Goal: Communication & Community: Connect with others

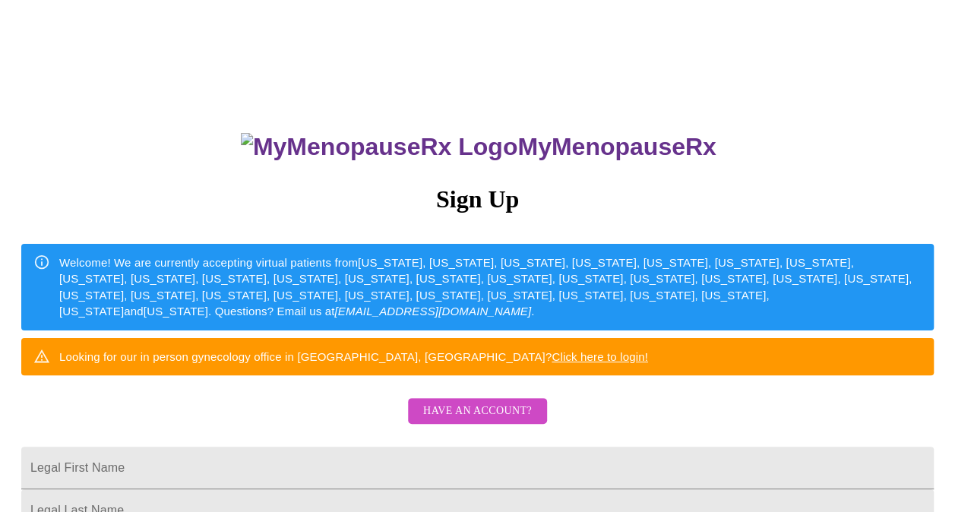
click at [466, 421] on span "Have an account?" at bounding box center [477, 411] width 109 height 19
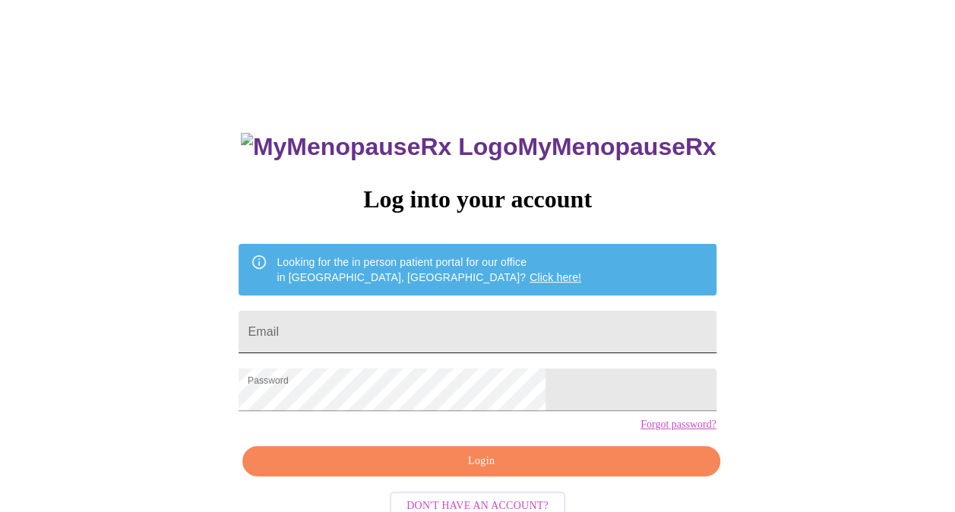
click at [430, 327] on input "Email" at bounding box center [476, 332] width 477 height 43
click at [476, 339] on input "[EMAIL_ADDRESS][DOMAIN_NAME]" at bounding box center [476, 332] width 477 height 43
drag, startPoint x: 476, startPoint y: 339, endPoint x: 235, endPoint y: 299, distance: 244.7
click at [235, 299] on div "MyMenopauseRx Log into your account Looking for the in person patient portal fo…" at bounding box center [477, 313] width 943 height 614
type input "[EMAIL_ADDRESS][DOMAIN_NAME]"
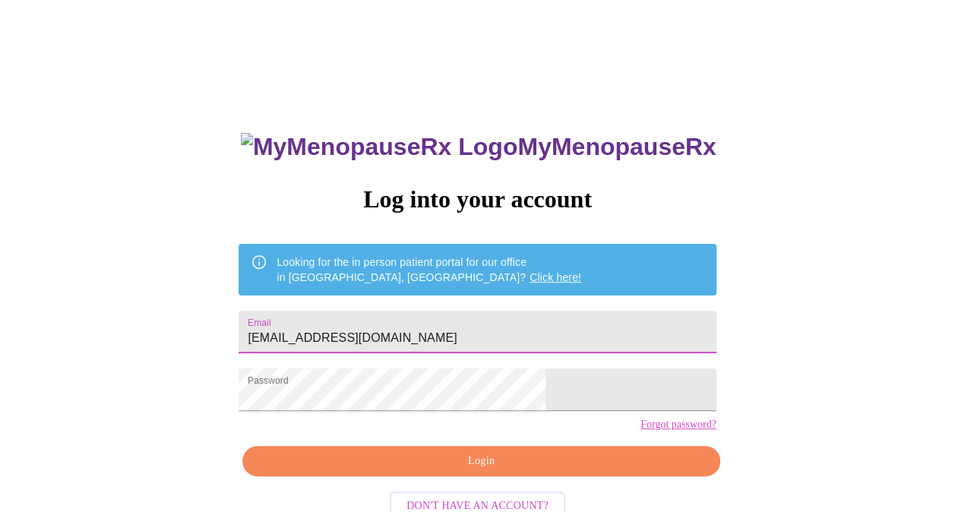
click at [443, 471] on span "Login" at bounding box center [481, 461] width 442 height 19
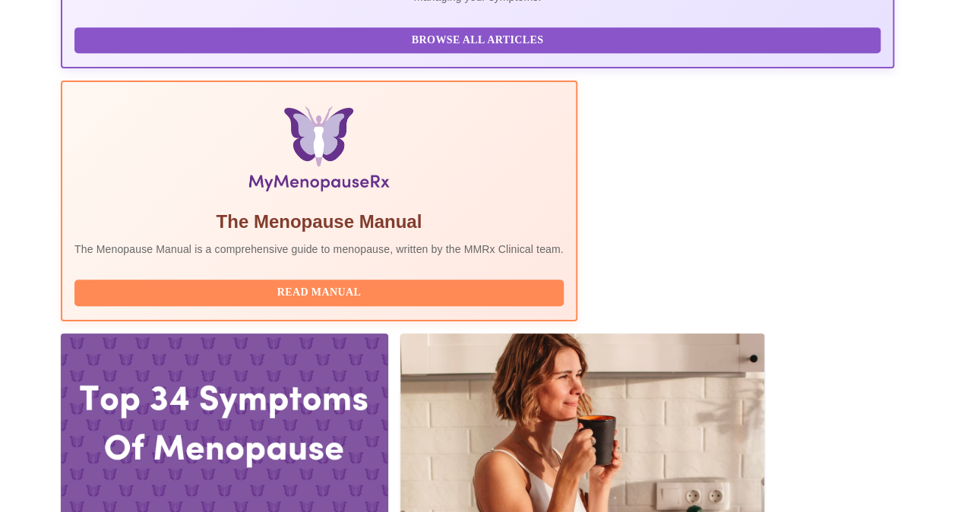
scroll to position [456, 0]
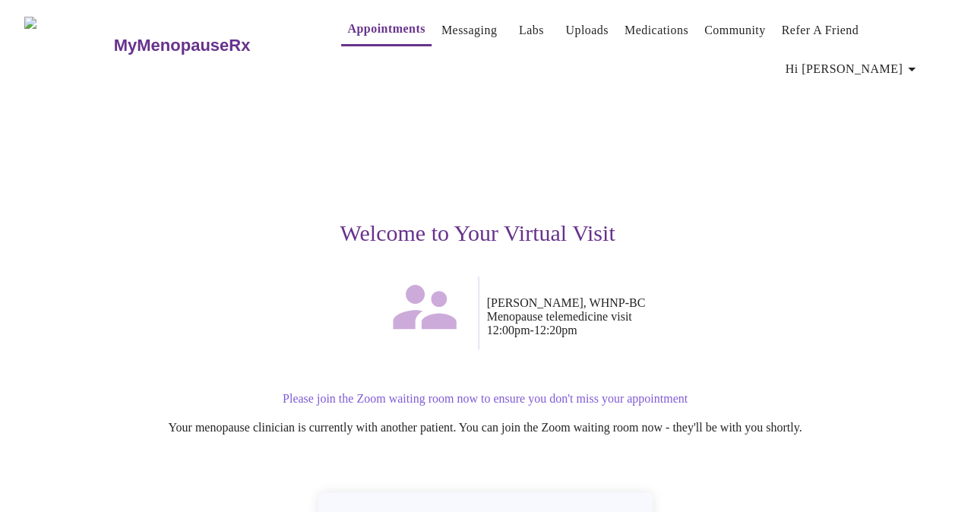
scroll to position [76, 0]
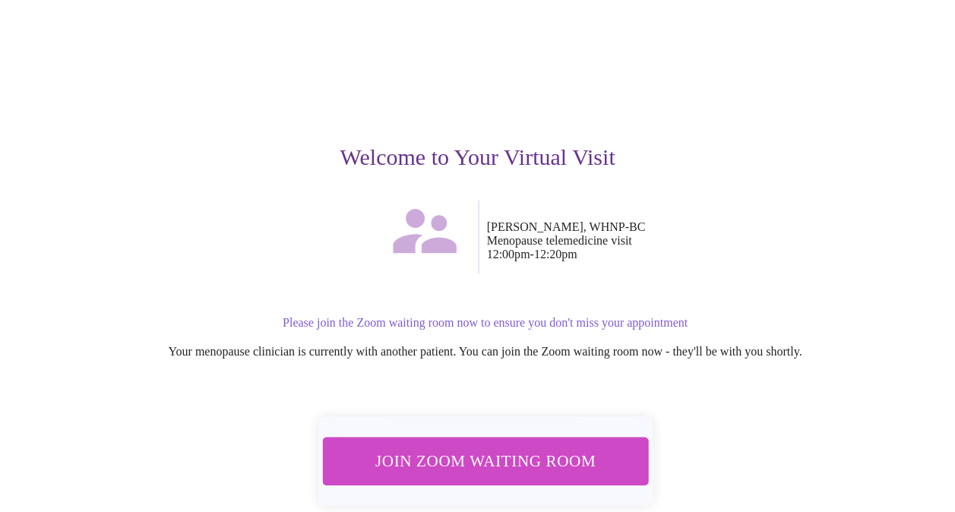
click at [492, 447] on span "Join Zoom Waiting Room" at bounding box center [485, 461] width 286 height 28
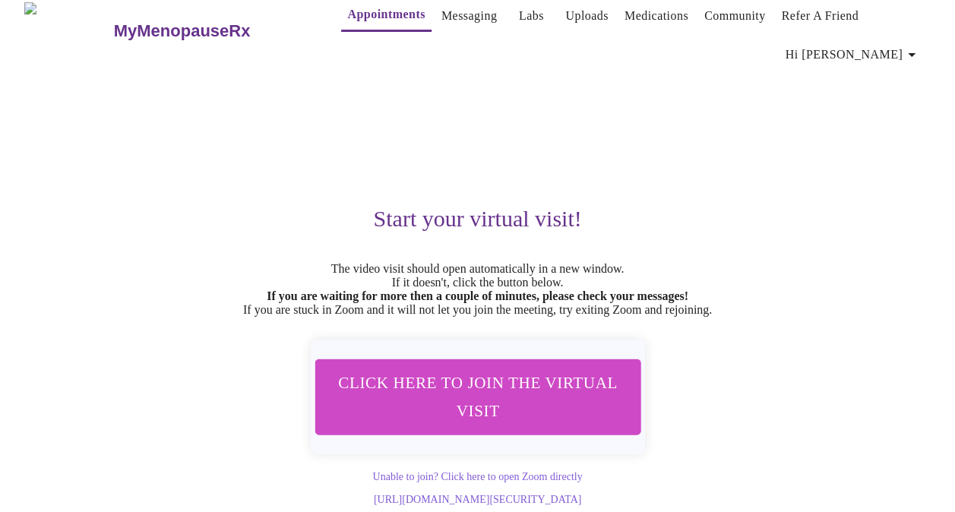
scroll to position [27, 0]
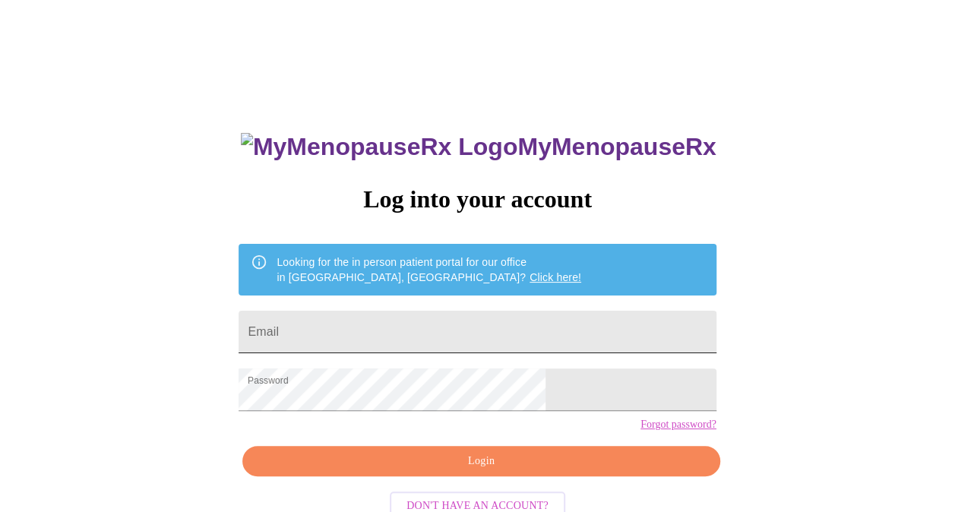
click at [446, 317] on input "Email" at bounding box center [476, 332] width 477 height 43
type input "[EMAIL_ADDRESS][DOMAIN_NAME]"
click at [577, 471] on span "Login" at bounding box center [481, 461] width 442 height 19
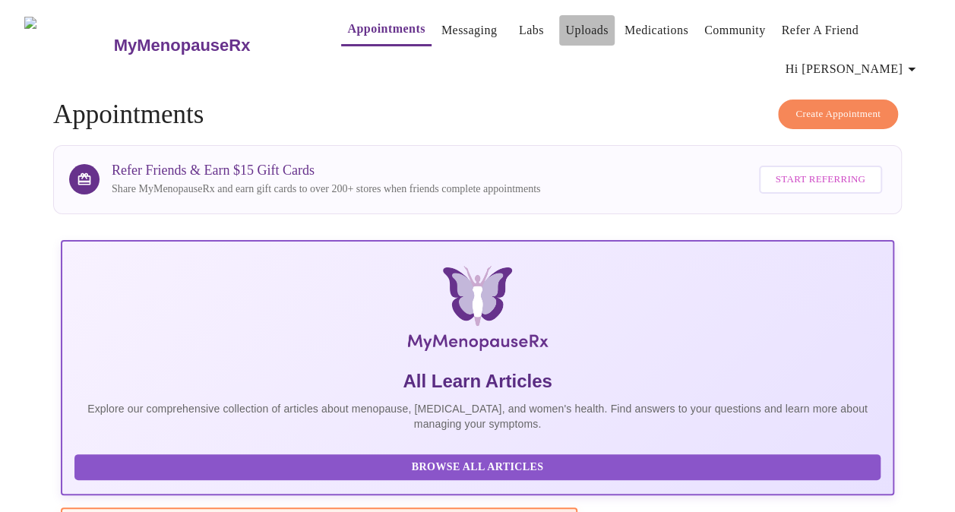
click at [565, 30] on link "Uploads" at bounding box center [586, 30] width 43 height 21
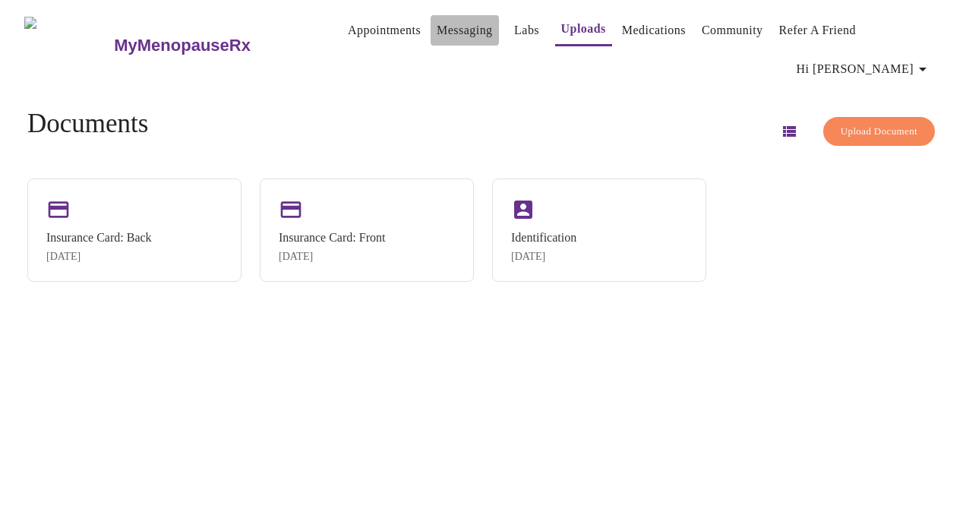
click at [437, 33] on link "Messaging" at bounding box center [464, 30] width 55 height 21
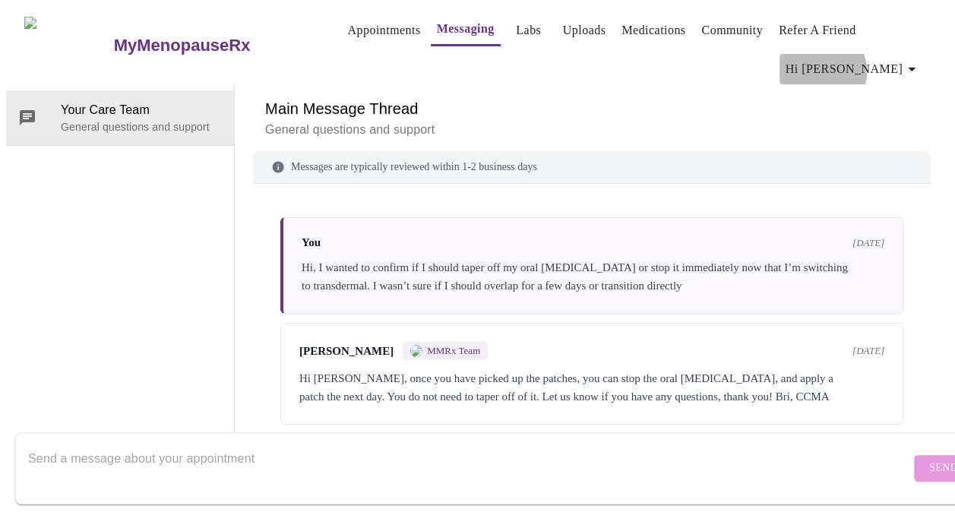
click at [903, 58] on span "Hi [PERSON_NAME]" at bounding box center [852, 68] width 135 height 21
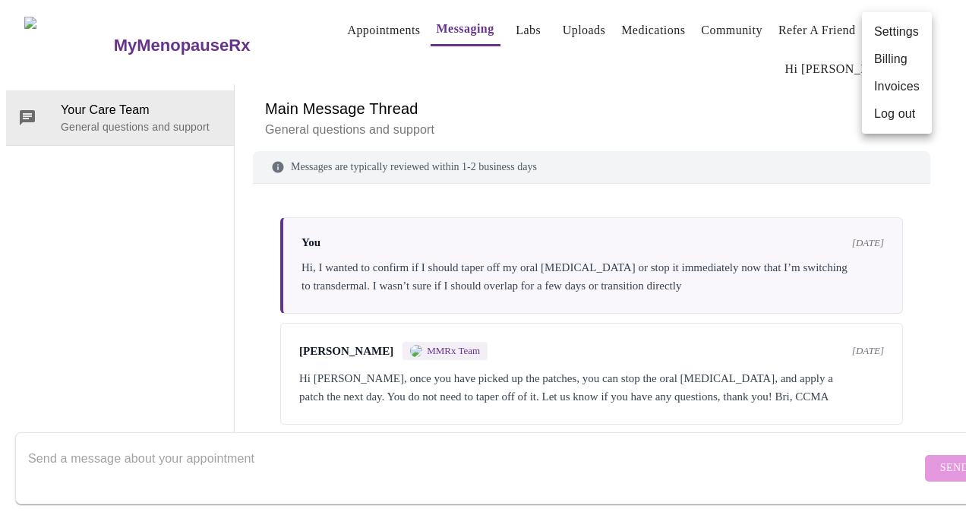
click at [358, 36] on div at bounding box center [483, 256] width 966 height 512
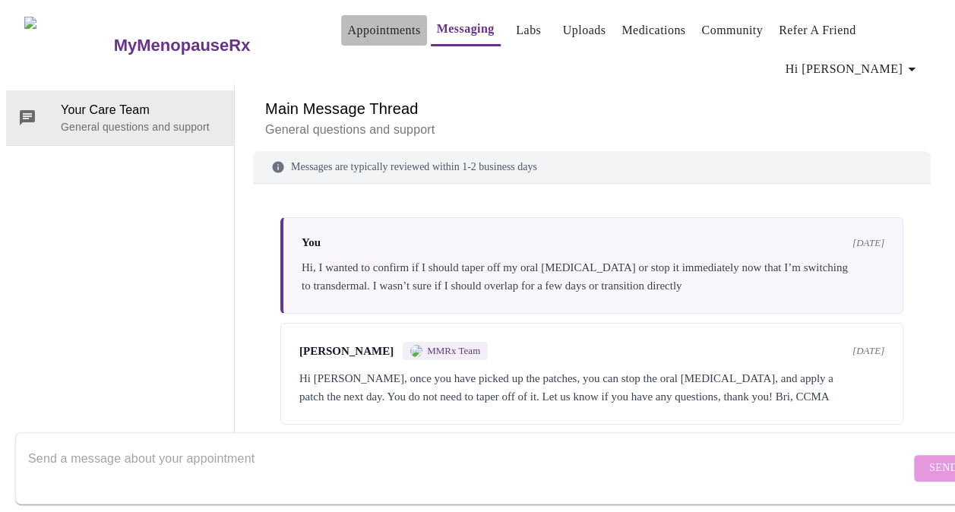
click at [366, 30] on link "Appointments" at bounding box center [383, 30] width 73 height 21
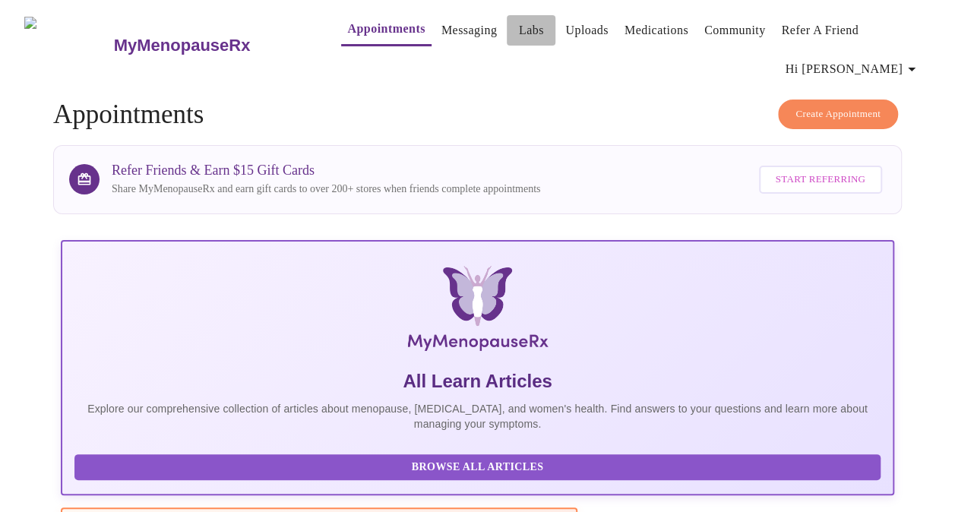
click at [519, 34] on link "Labs" at bounding box center [531, 30] width 25 height 21
